Goal: Find specific page/section: Find specific page/section

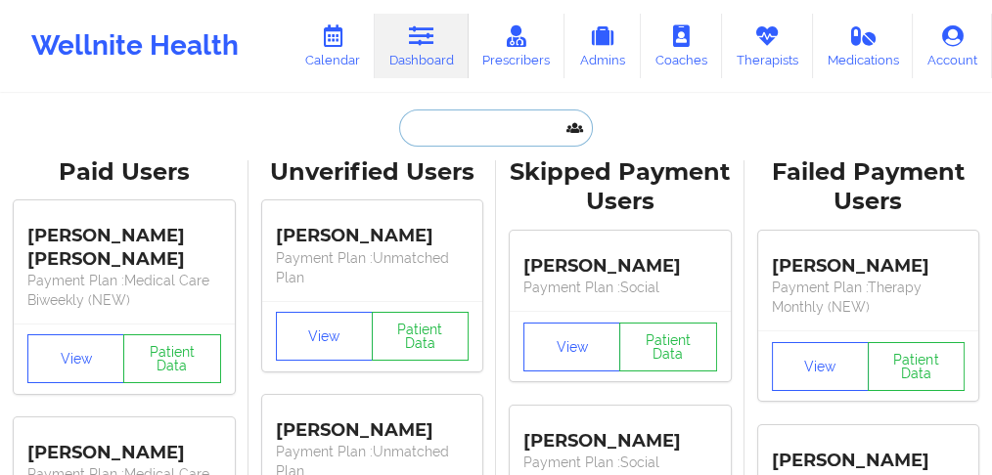
click at [435, 130] on input "text" at bounding box center [496, 128] width 194 height 37
paste input "[PERSON_NAME]"
type input "[PERSON_NAME]"
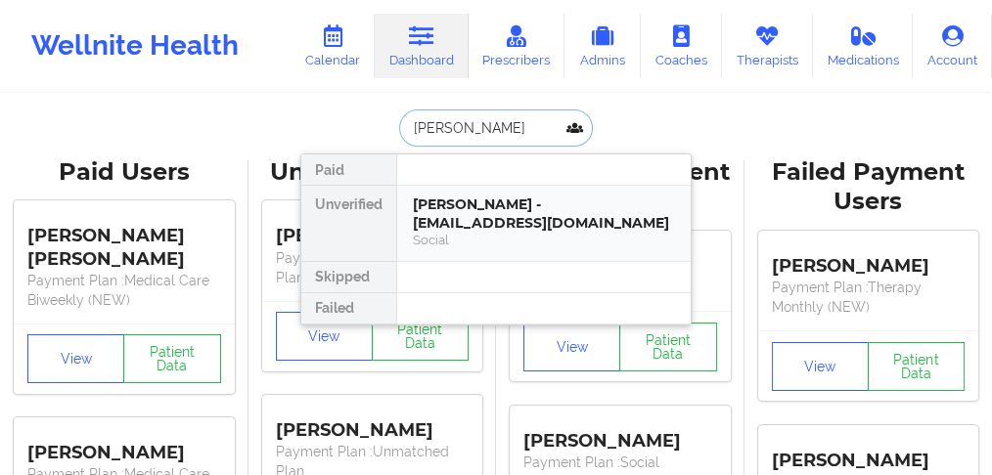
click at [441, 206] on div "[PERSON_NAME] - [EMAIL_ADDRESS][DOMAIN_NAME]" at bounding box center [544, 214] width 262 height 36
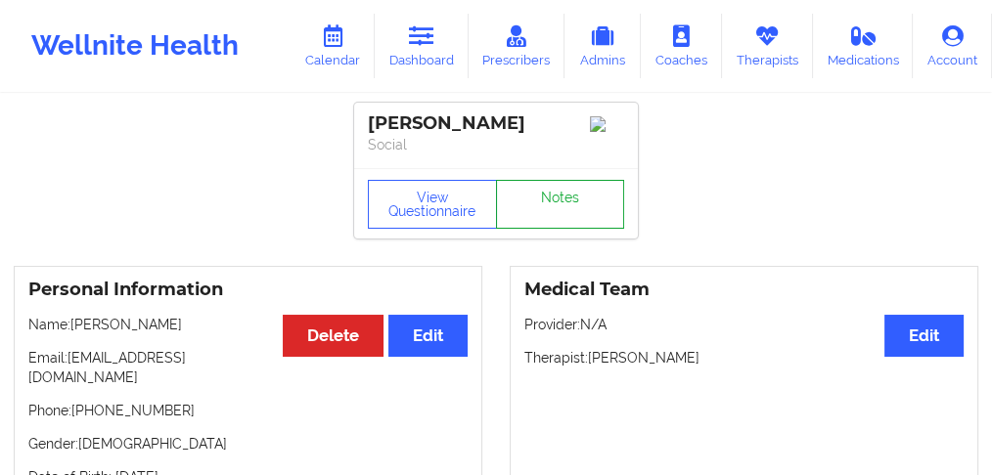
click at [561, 210] on link "Notes" at bounding box center [560, 204] width 129 height 49
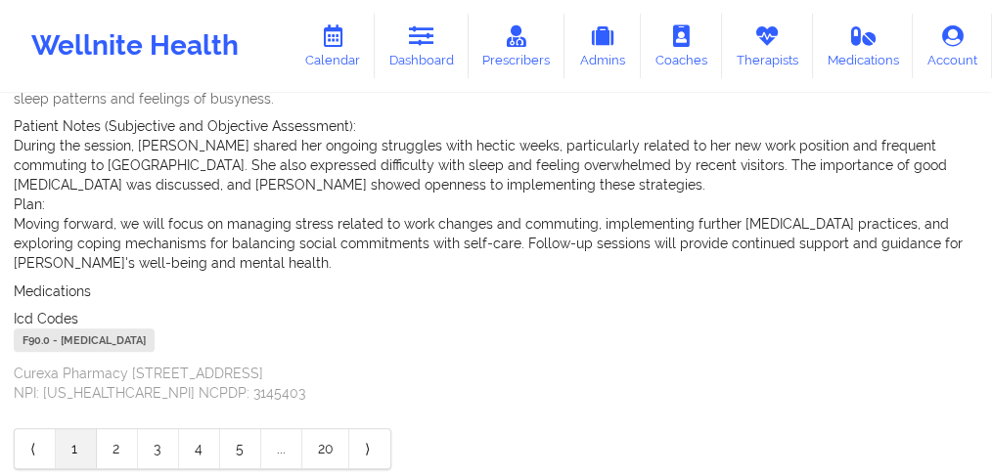
scroll to position [651, 0]
click at [400, 51] on link "Dashboard" at bounding box center [422, 46] width 94 height 65
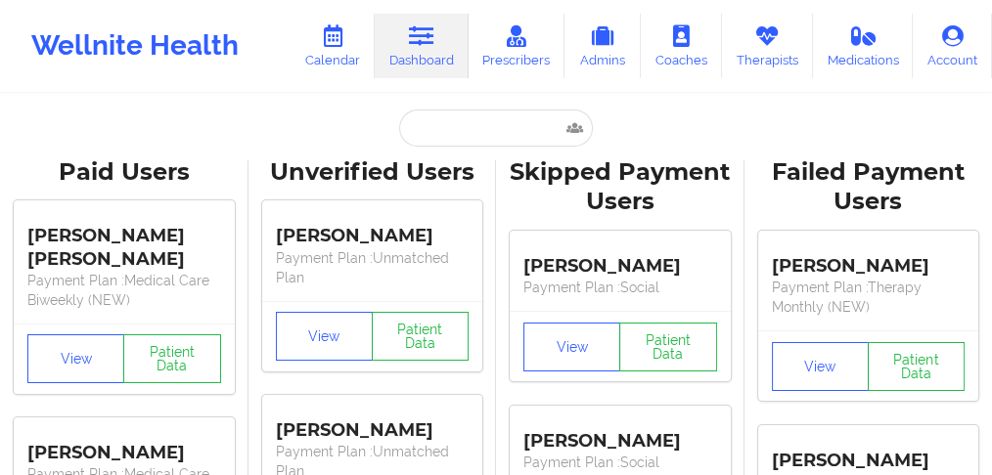
click at [460, 123] on input "text" at bounding box center [496, 128] width 194 height 37
paste input "[PERSON_NAME]"
type input "[PERSON_NAME]"
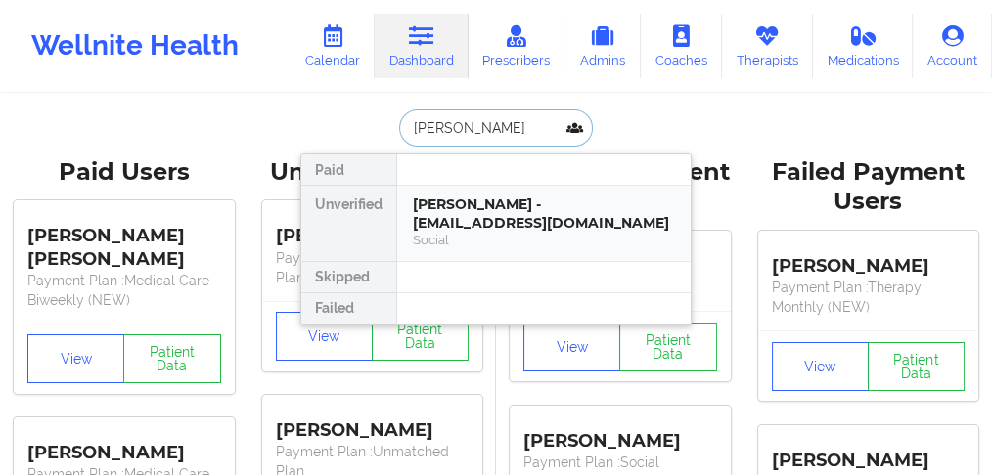
click at [489, 211] on div "[PERSON_NAME] - [EMAIL_ADDRESS][DOMAIN_NAME]" at bounding box center [544, 214] width 262 height 36
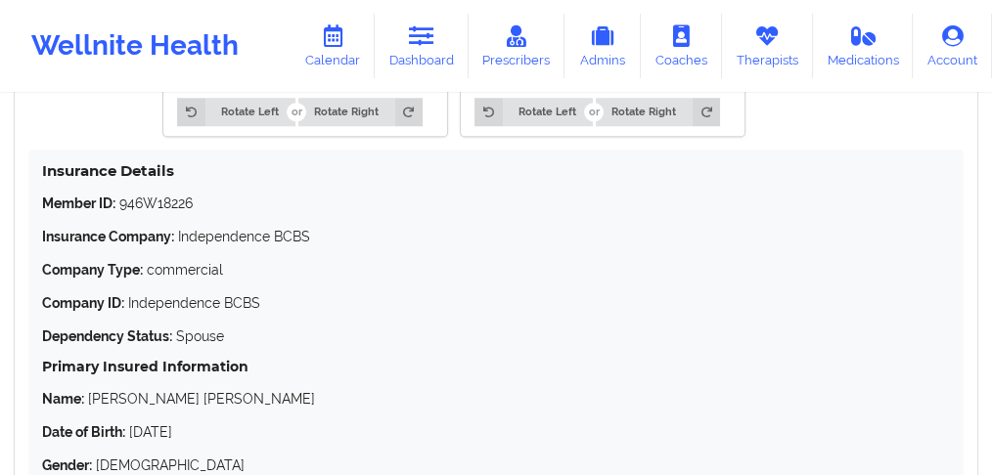
scroll to position [1925, 0]
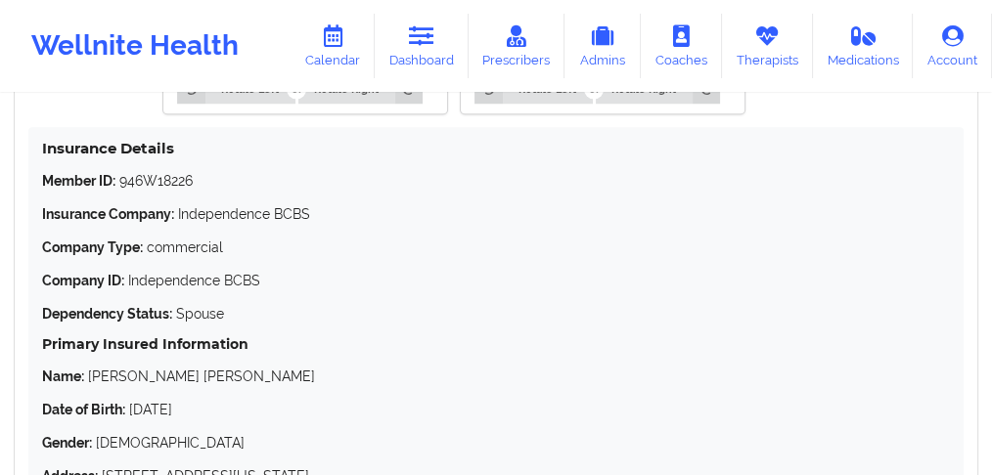
drag, startPoint x: 223, startPoint y: 391, endPoint x: 128, endPoint y: 395, distance: 94.9
click at [128, 400] on p "Date of Birth: [DEMOGRAPHIC_DATA]" at bounding box center [496, 410] width 908 height 20
copy p "[DATE]"
click at [108, 367] on p "Name: [PERSON_NAME] [PERSON_NAME]" at bounding box center [496, 377] width 908 height 20
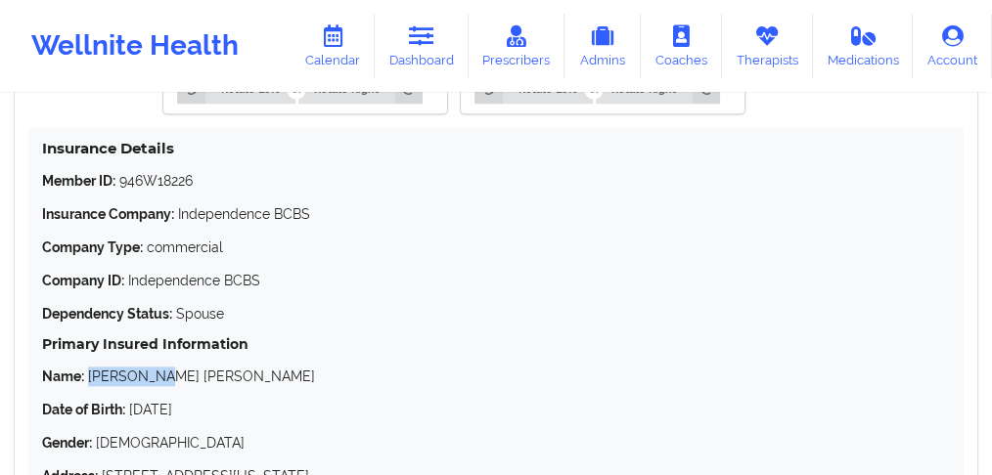
copy p "[PERSON_NAME]"
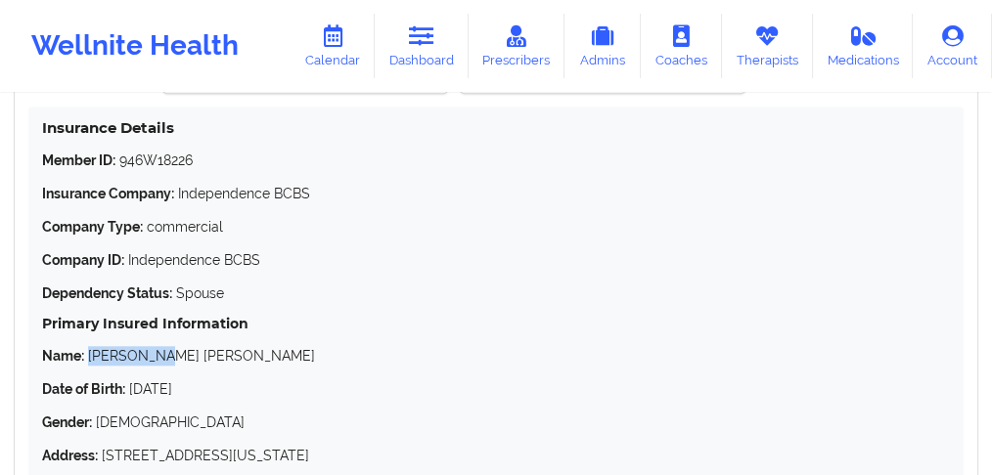
scroll to position [1840, 0]
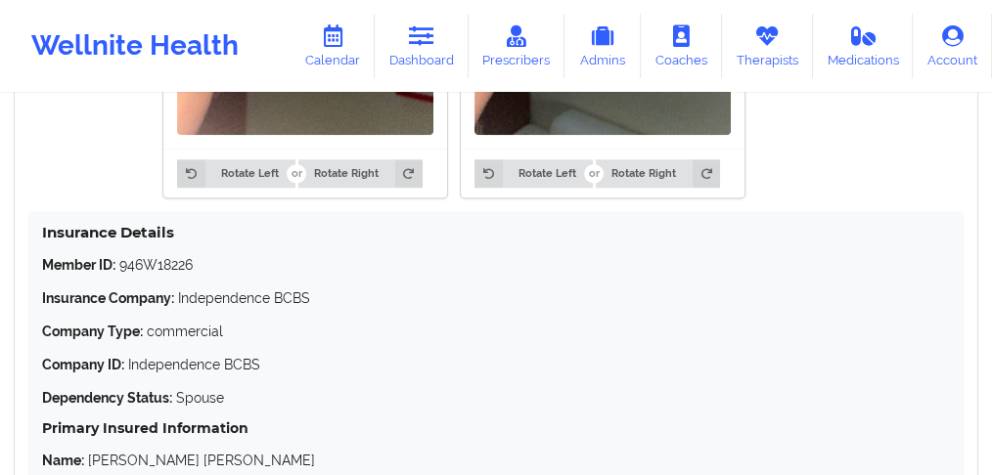
click at [158, 255] on p "Member ID: 946W18226" at bounding box center [496, 265] width 908 height 20
copy p "946W18226"
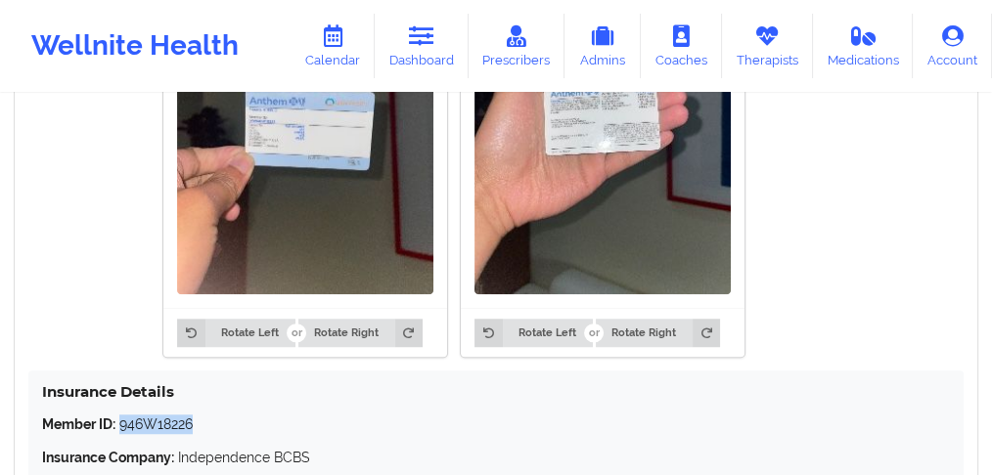
scroll to position [1776, 0]
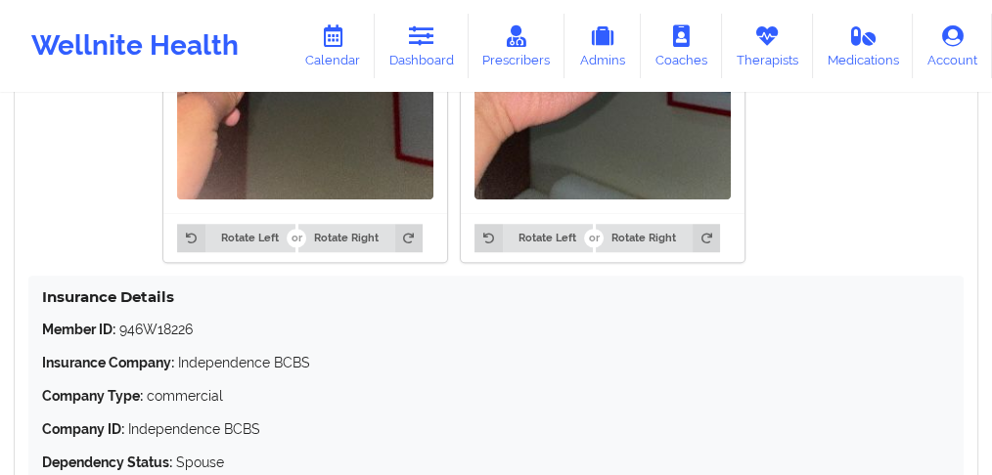
click at [435, 386] on p "Company Type: commercial" at bounding box center [496, 396] width 908 height 20
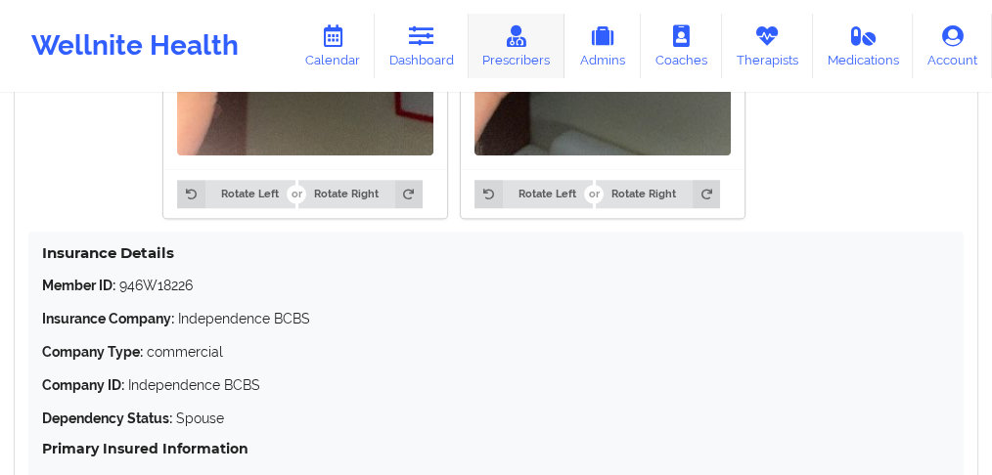
scroll to position [1840, 0]
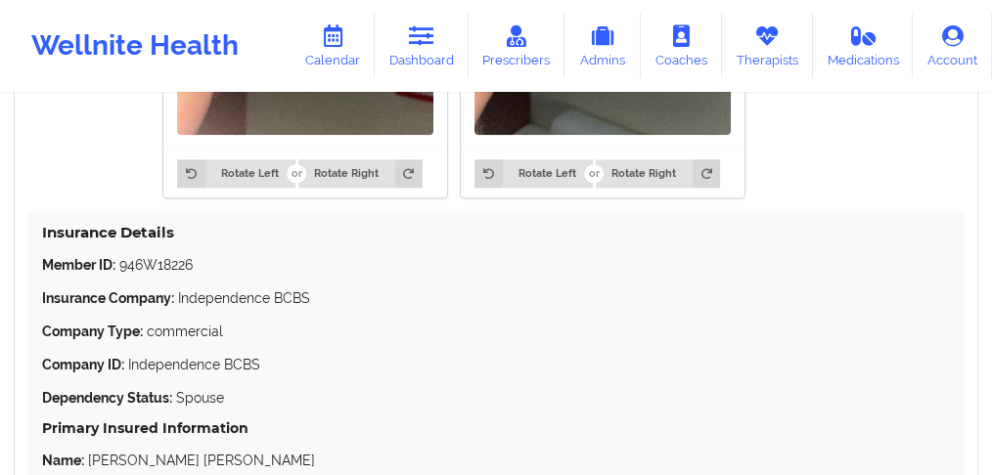
click at [161, 255] on p "Member ID: 946W18226" at bounding box center [496, 265] width 908 height 20
copy p "946W18226"
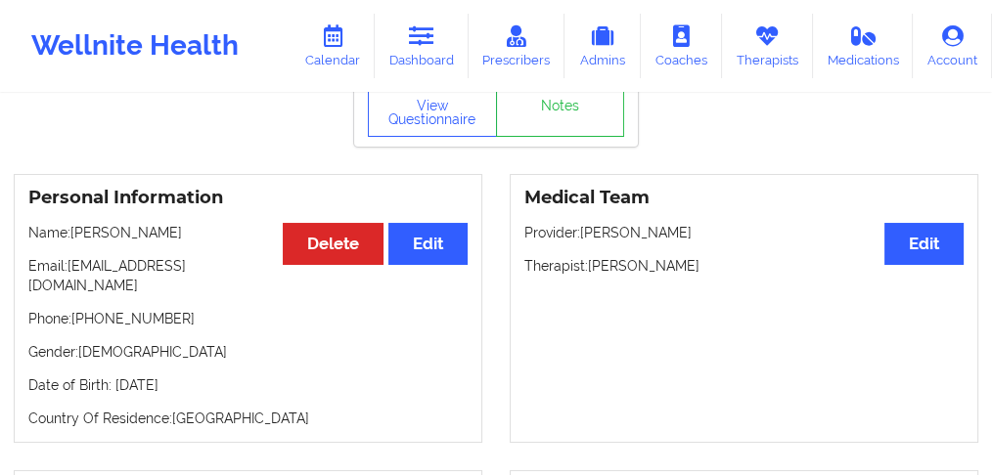
scroll to position [0, 0]
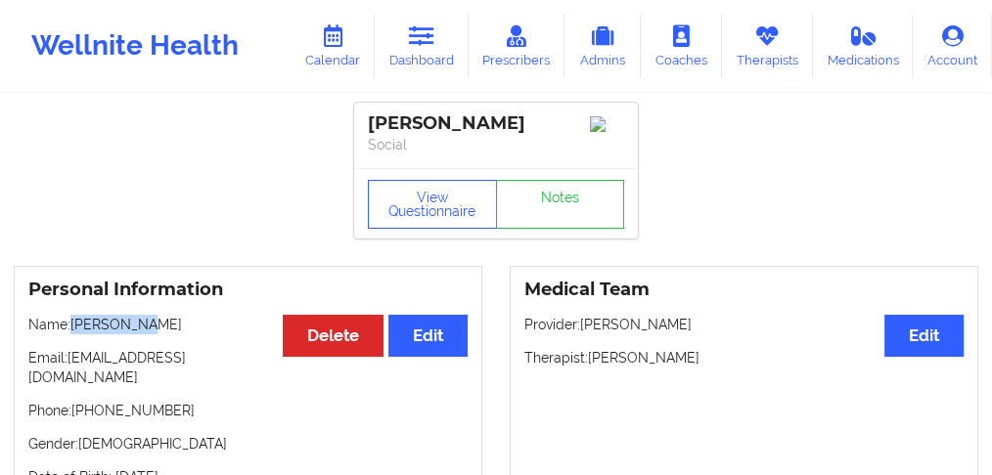
drag, startPoint x: 158, startPoint y: 329, endPoint x: 77, endPoint y: 329, distance: 81.2
click at [74, 329] on p "Name: [PERSON_NAME]" at bounding box center [247, 325] width 439 height 20
copy p "[PERSON_NAME]"
drag, startPoint x: 145, startPoint y: 400, endPoint x: 79, endPoint y: 394, distance: 65.8
click at [79, 401] on p "Phone: [PHONE_NUMBER]" at bounding box center [247, 411] width 439 height 20
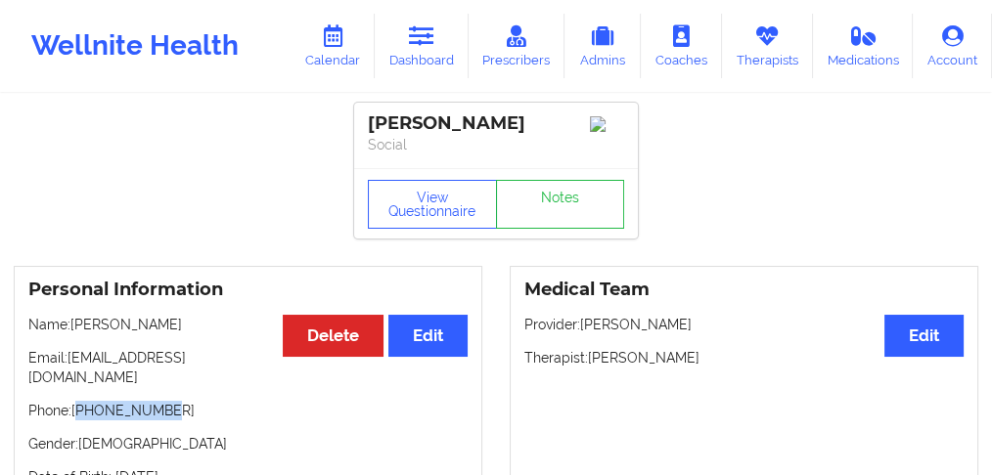
copy p "12192819917"
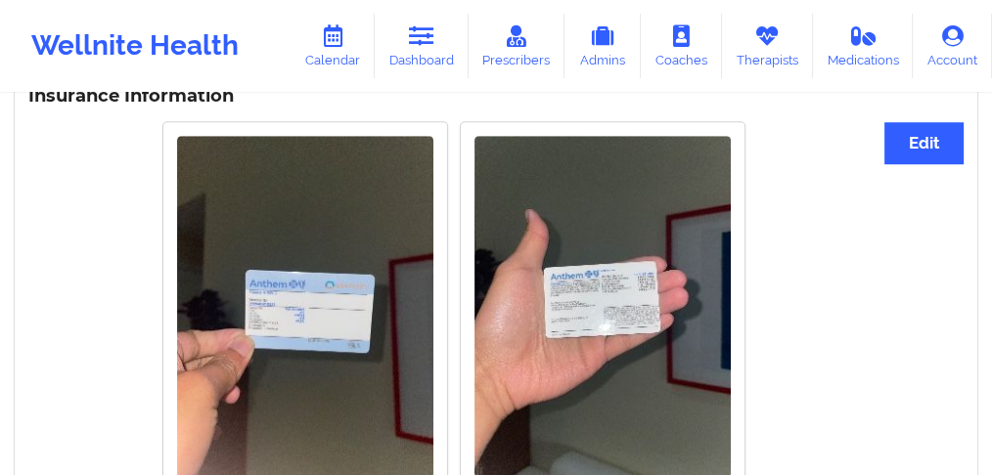
scroll to position [1499, 0]
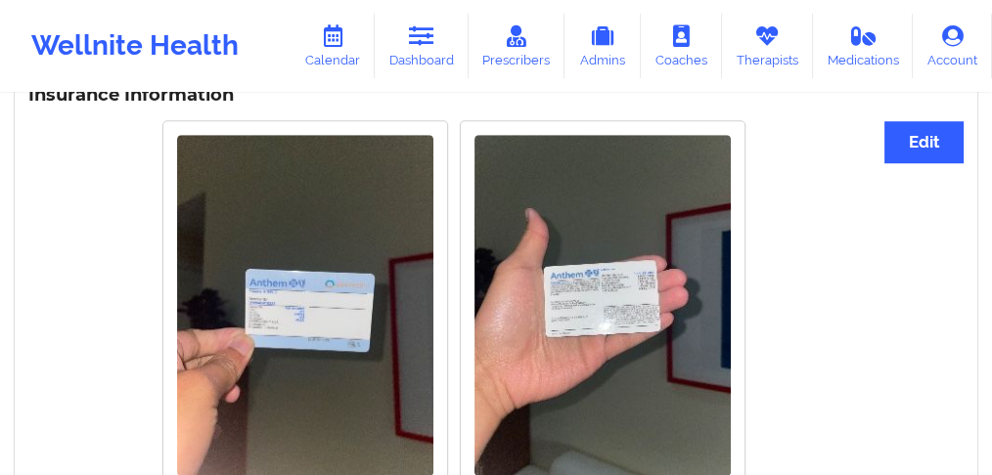
copy p "12192819917"
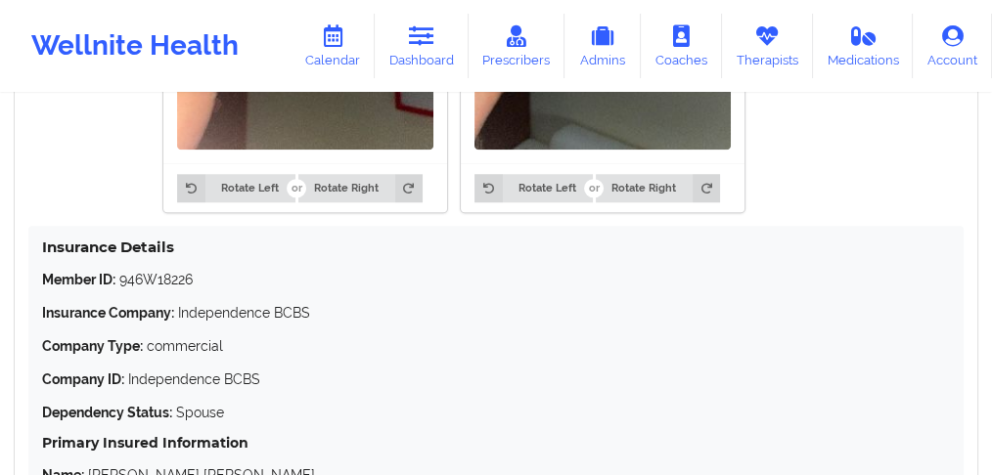
scroll to position [1825, 0]
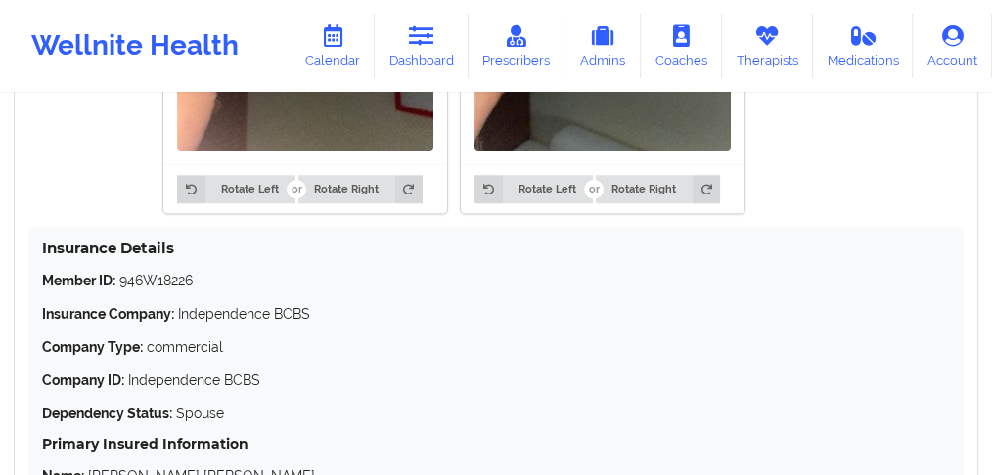
click at [157, 271] on p "Member ID: 946W18226" at bounding box center [496, 281] width 908 height 20
copy p "946W18226"
click at [415, 50] on link "Dashboard" at bounding box center [422, 46] width 94 height 65
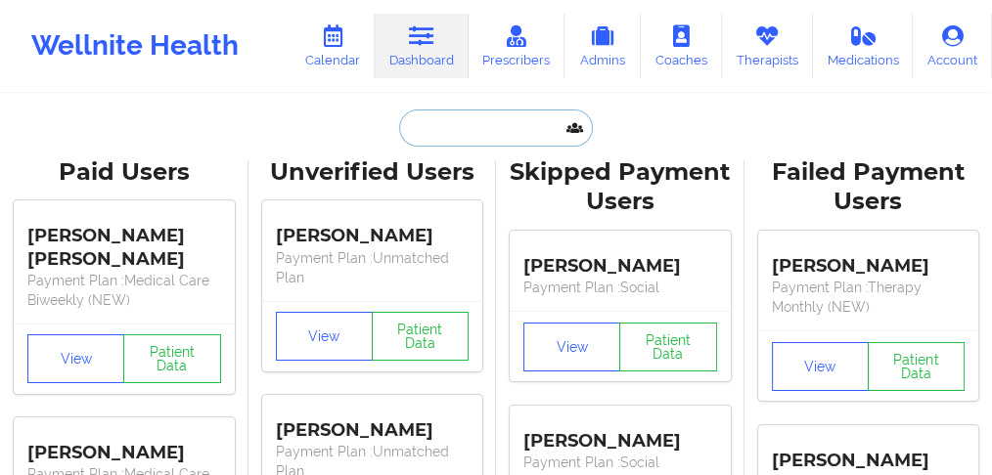
click at [464, 127] on input "text" at bounding box center [496, 128] width 194 height 37
paste input "[PERSON_NAME]"
type input "[PERSON_NAME]"
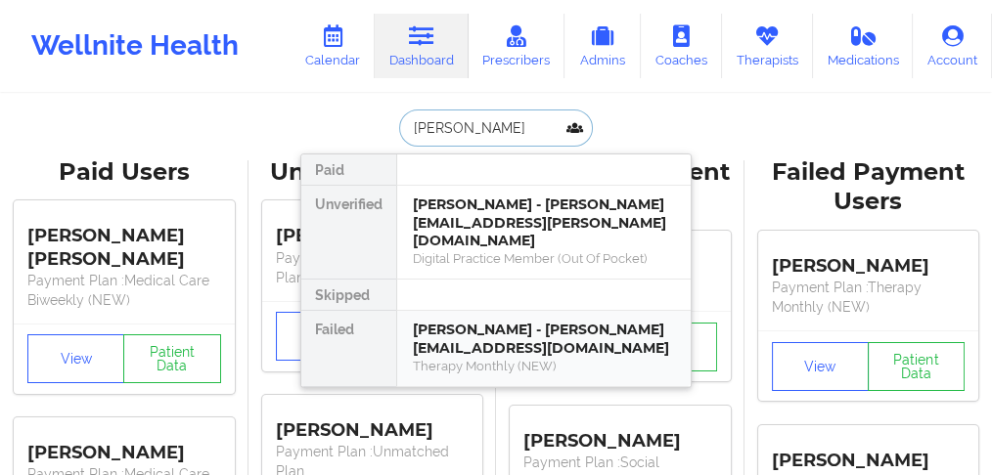
click at [455, 330] on div "[PERSON_NAME] - [PERSON_NAME][EMAIL_ADDRESS][DOMAIN_NAME]" at bounding box center [544, 339] width 262 height 36
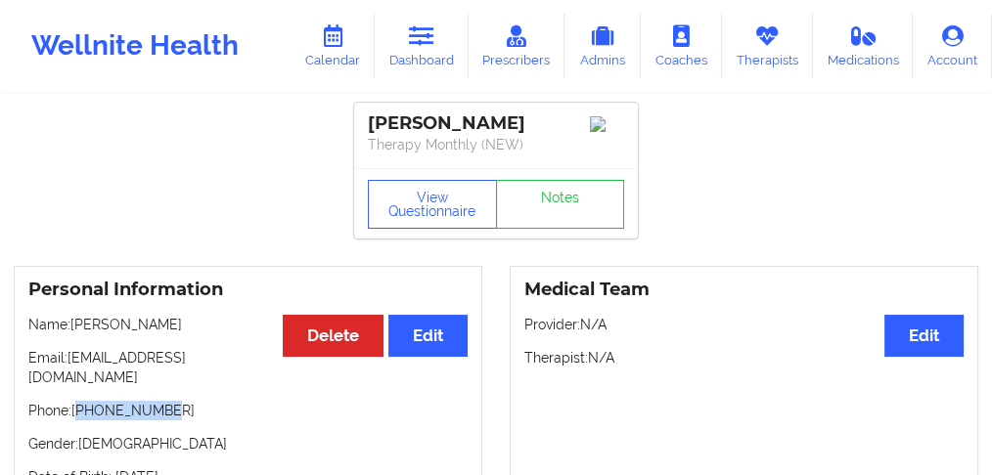
drag, startPoint x: 184, startPoint y: 392, endPoint x: 79, endPoint y: 397, distance: 104.8
click at [79, 401] on p "Phone: [PHONE_NUMBER]" at bounding box center [247, 411] width 439 height 20
copy p "13023832072"
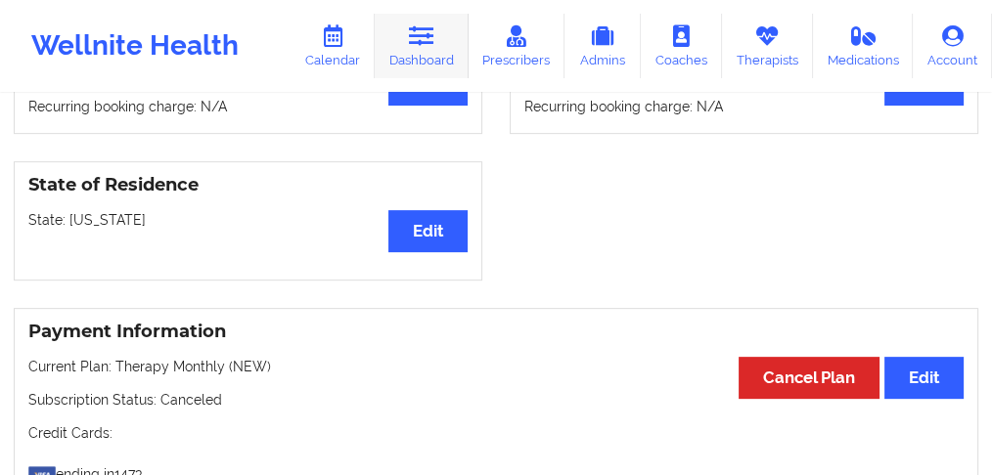
click at [417, 51] on link "Dashboard" at bounding box center [422, 46] width 94 height 65
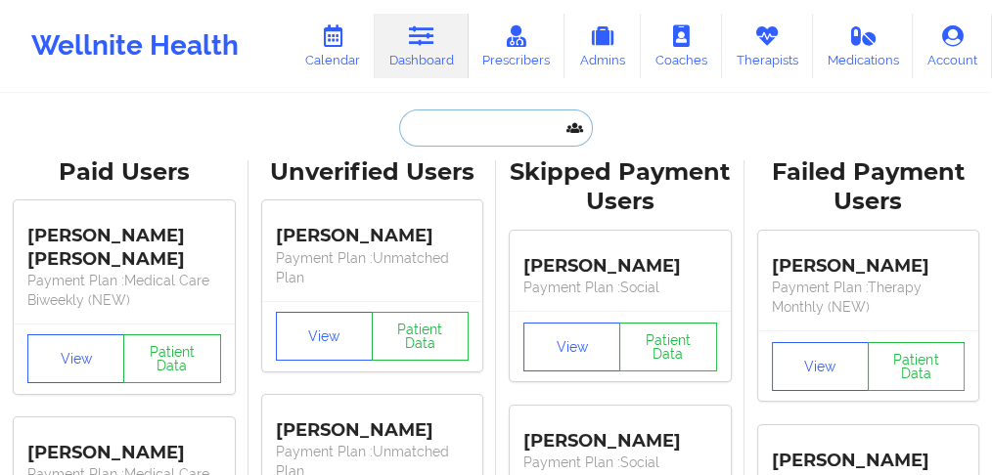
click at [451, 134] on input "text" at bounding box center [496, 128] width 194 height 37
paste input "13023832072"
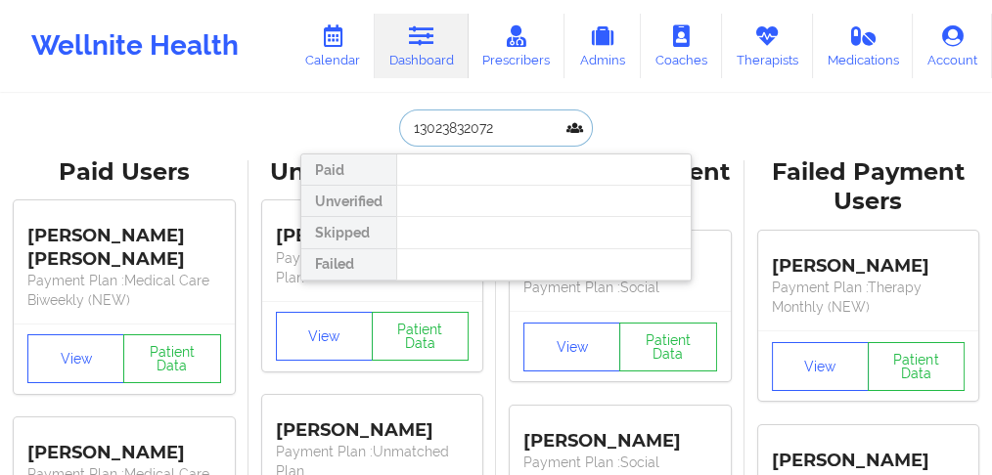
drag, startPoint x: 519, startPoint y: 132, endPoint x: 369, endPoint y: 130, distance: 150.6
click at [369, 130] on div "13023832072 Paid Unverified Skipped Failed" at bounding box center [495, 128] width 391 height 37
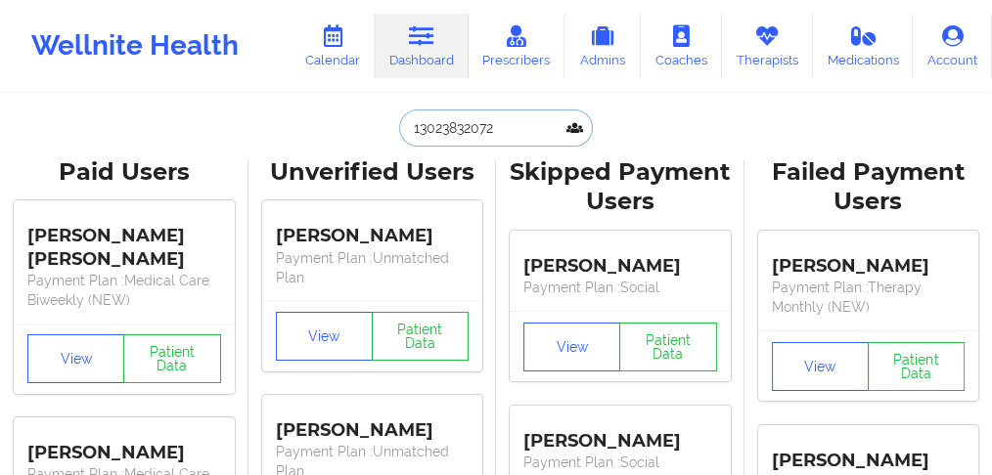
paste input "[PERSON_NAME]"
type input "[PERSON_NAME]"
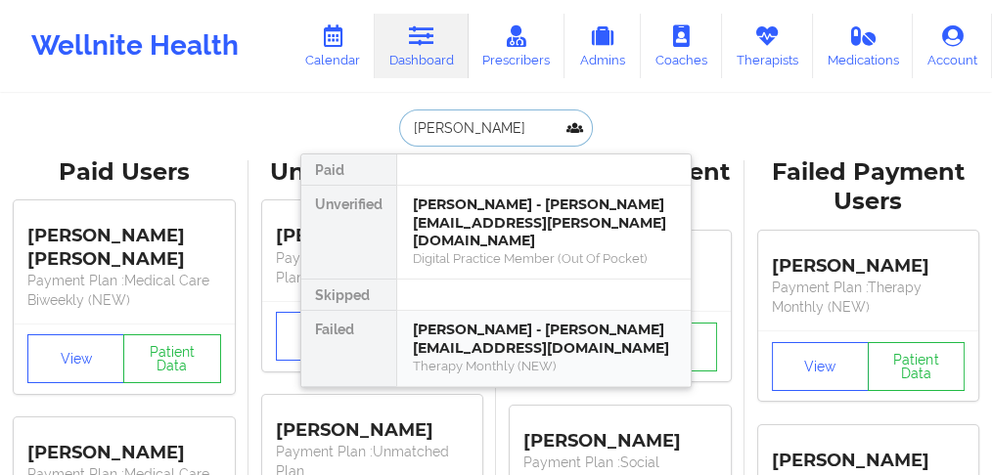
click at [468, 321] on div "[PERSON_NAME] - [PERSON_NAME][EMAIL_ADDRESS][DOMAIN_NAME]" at bounding box center [544, 339] width 262 height 36
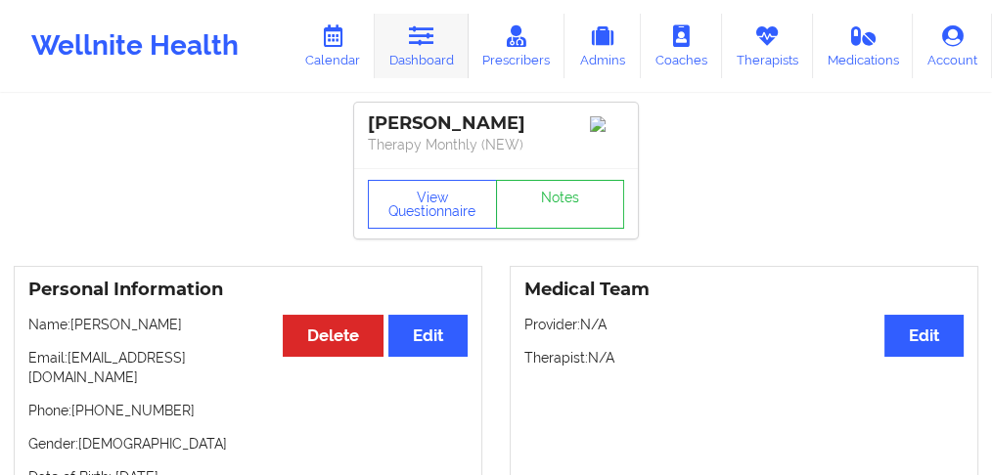
click at [425, 58] on link "Dashboard" at bounding box center [422, 46] width 94 height 65
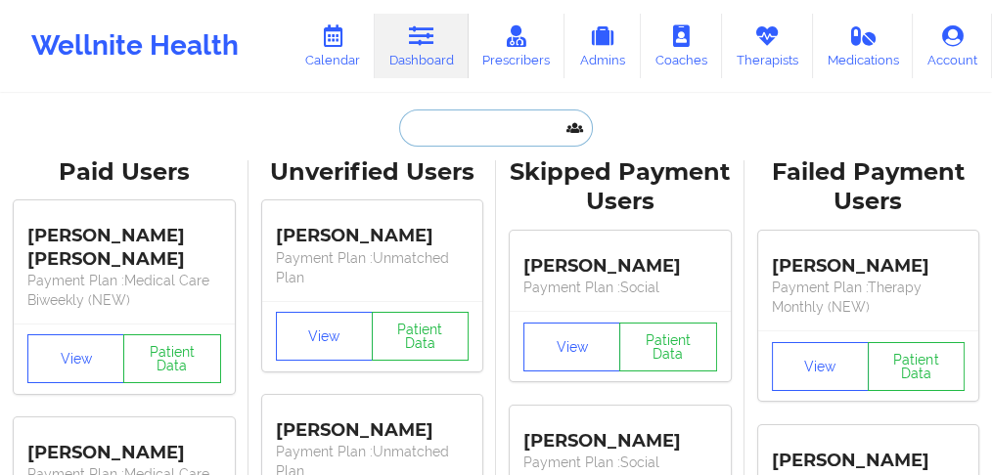
click at [478, 129] on input "text" at bounding box center [496, 128] width 194 height 37
paste input "[PERSON_NAME]"
type input "[PERSON_NAME]"
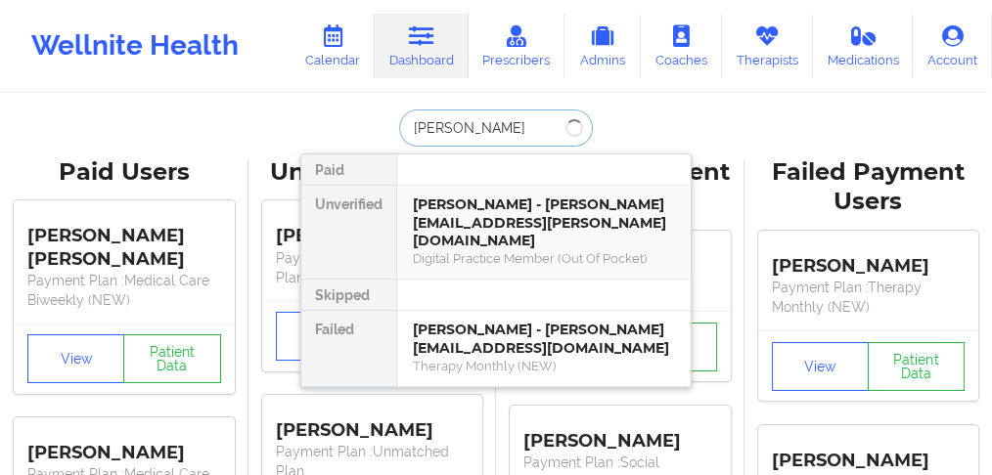
click at [452, 227] on div "[PERSON_NAME] - [PERSON_NAME][EMAIL_ADDRESS][PERSON_NAME][DOMAIN_NAME]" at bounding box center [544, 223] width 262 height 55
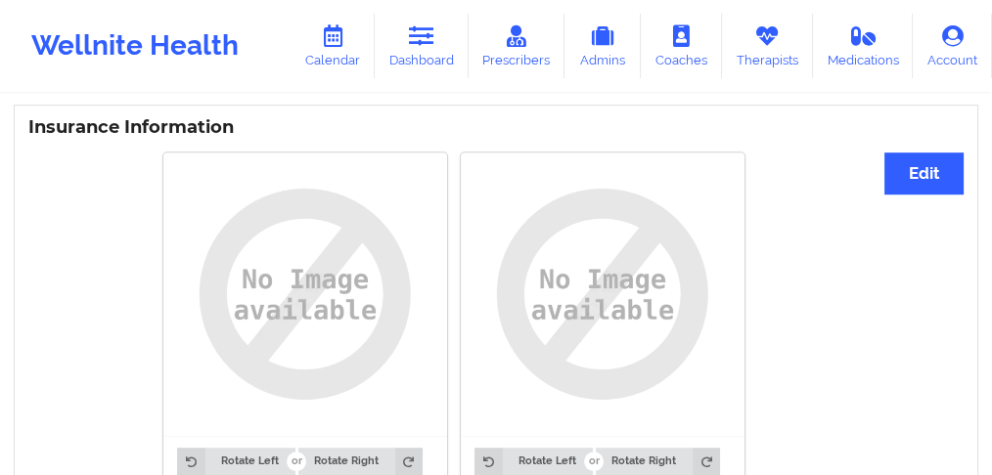
scroll to position [1148, 0]
